Goal: Information Seeking & Learning: Find specific page/section

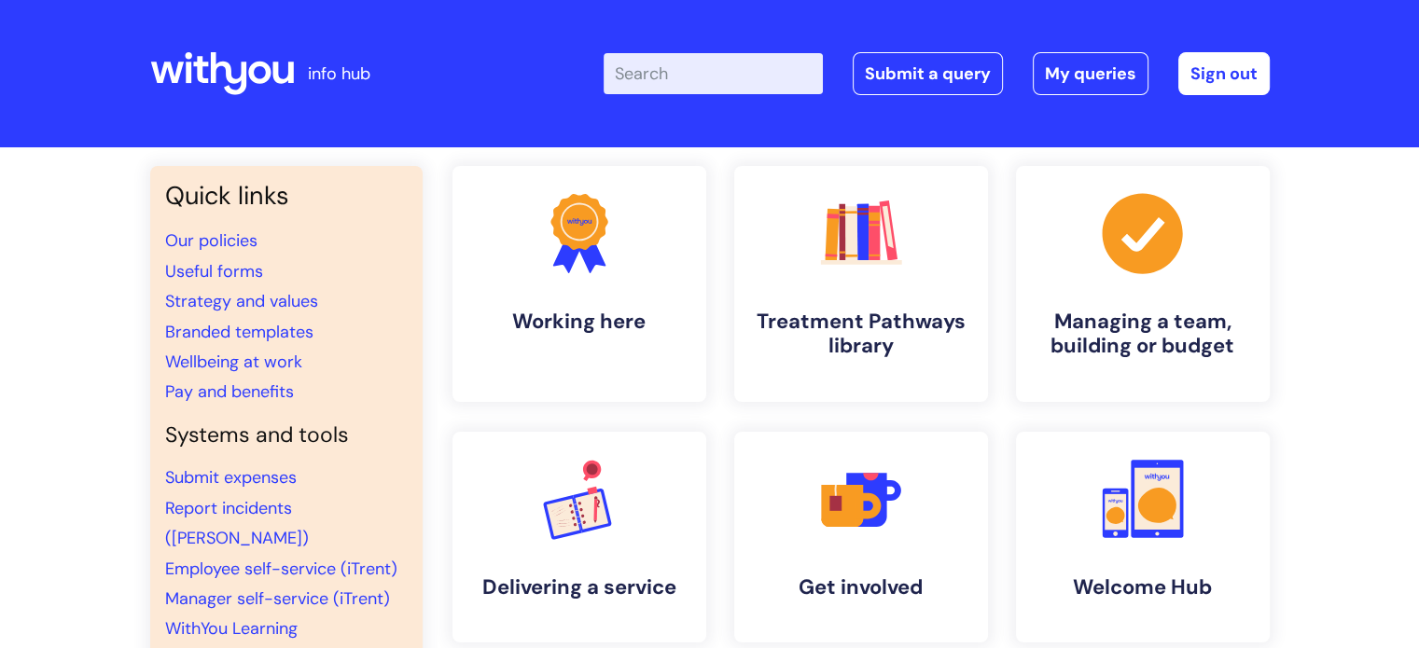
click at [43, 228] on div "Quick links Our policies Useful forms Strategy and values Branded templates Wel…" at bounding box center [709, 638] width 1419 height 983
click at [672, 77] on input "Enter your search term here..." at bounding box center [713, 73] width 219 height 41
click at [707, 74] on input "Enter your search term here..." at bounding box center [713, 73] width 219 height 41
click at [728, 61] on input "Enter your search term here..." at bounding box center [713, 73] width 219 height 41
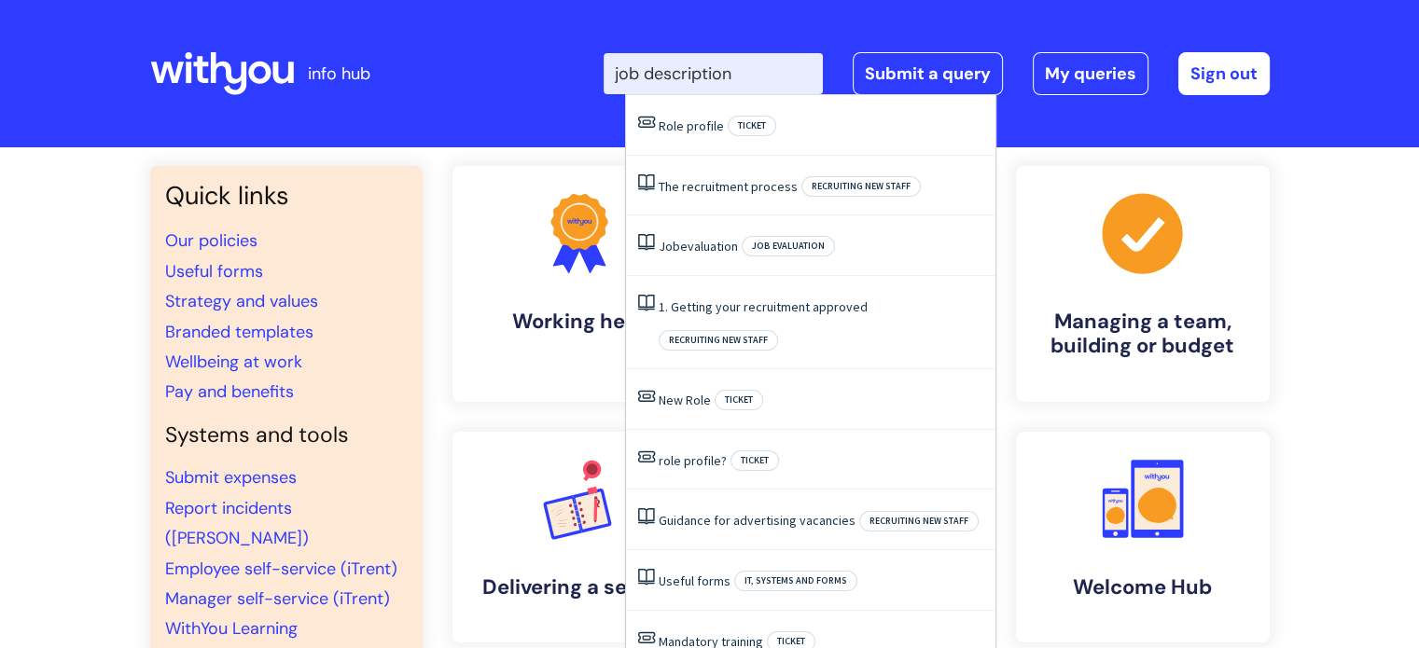
type input "job description"
click button "Search" at bounding box center [0, 0] width 0 height 0
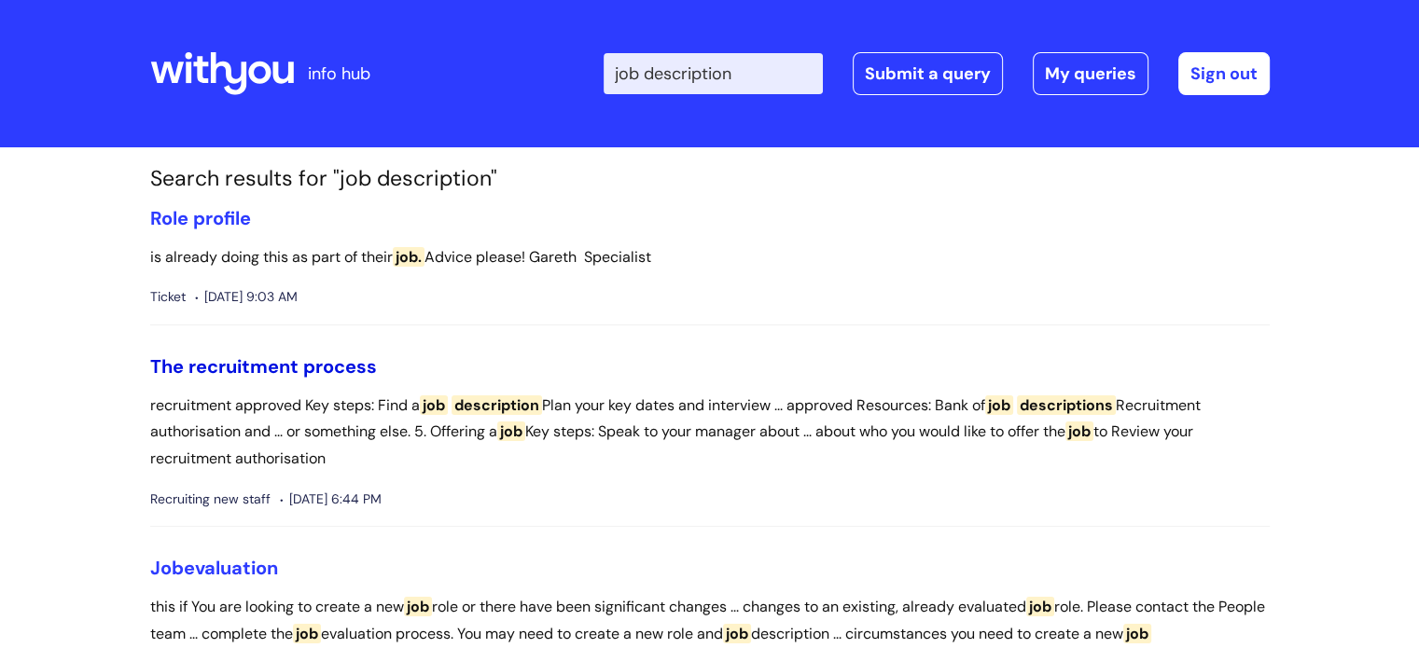
click at [167, 363] on link "The recruitment process" at bounding box center [263, 367] width 227 height 24
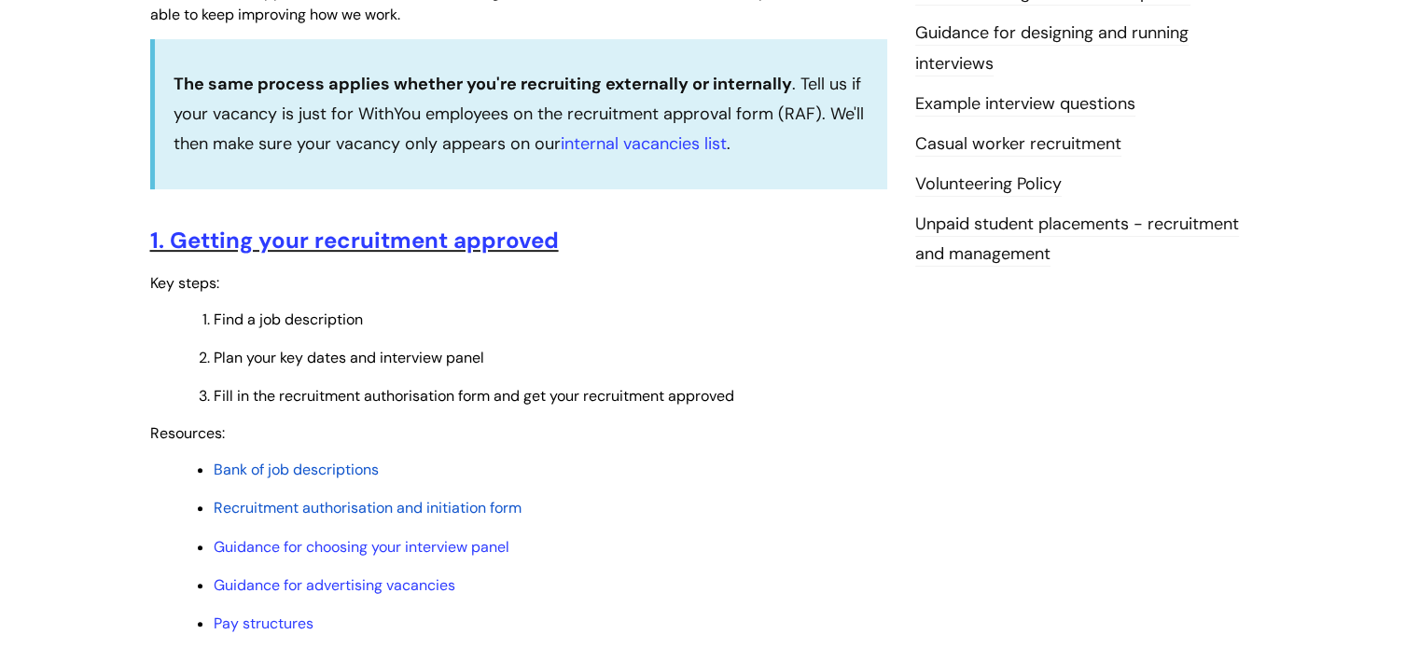
scroll to position [653, 0]
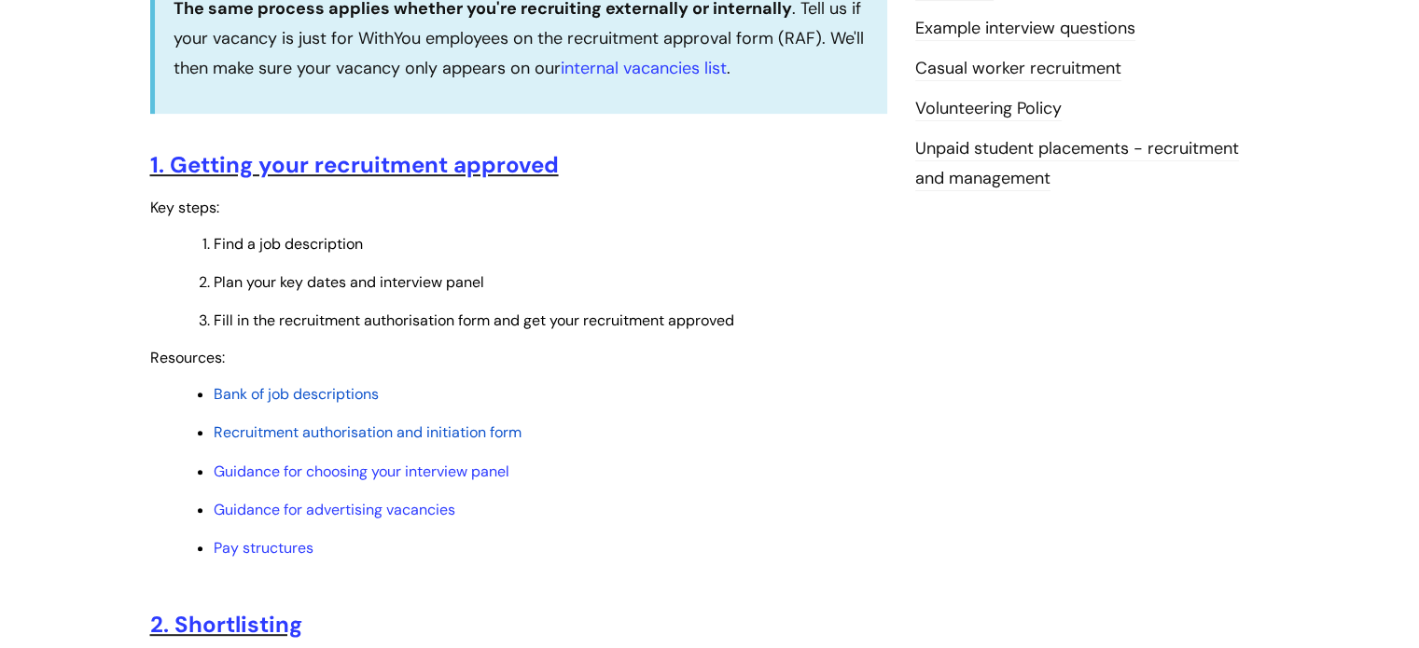
click at [355, 396] on span "Bank of job descriptions" at bounding box center [296, 394] width 165 height 20
